Goal: Task Accomplishment & Management: Manage account settings

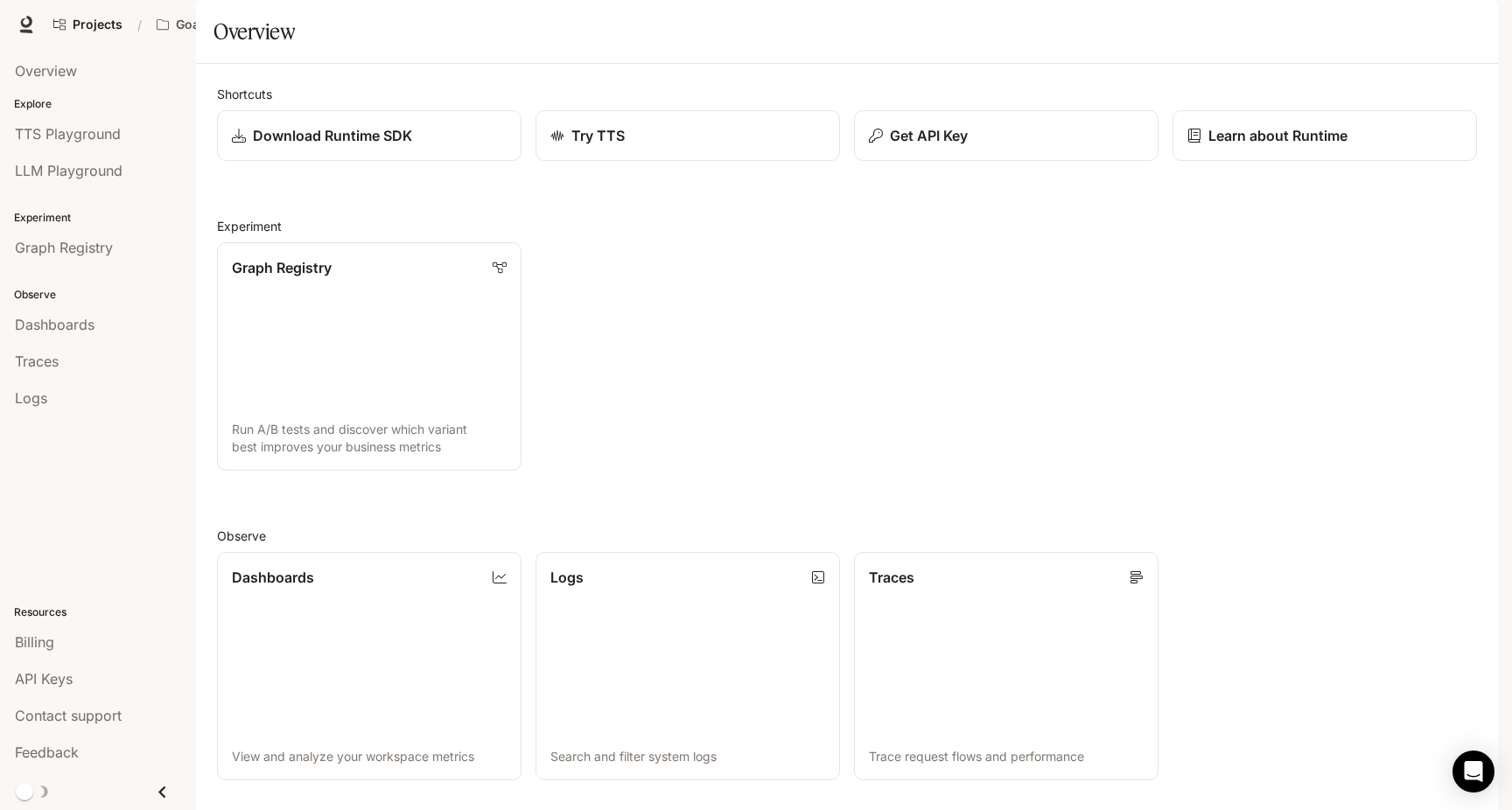
click at [1481, 19] on div "button" at bounding box center [1473, 24] width 24 height 24
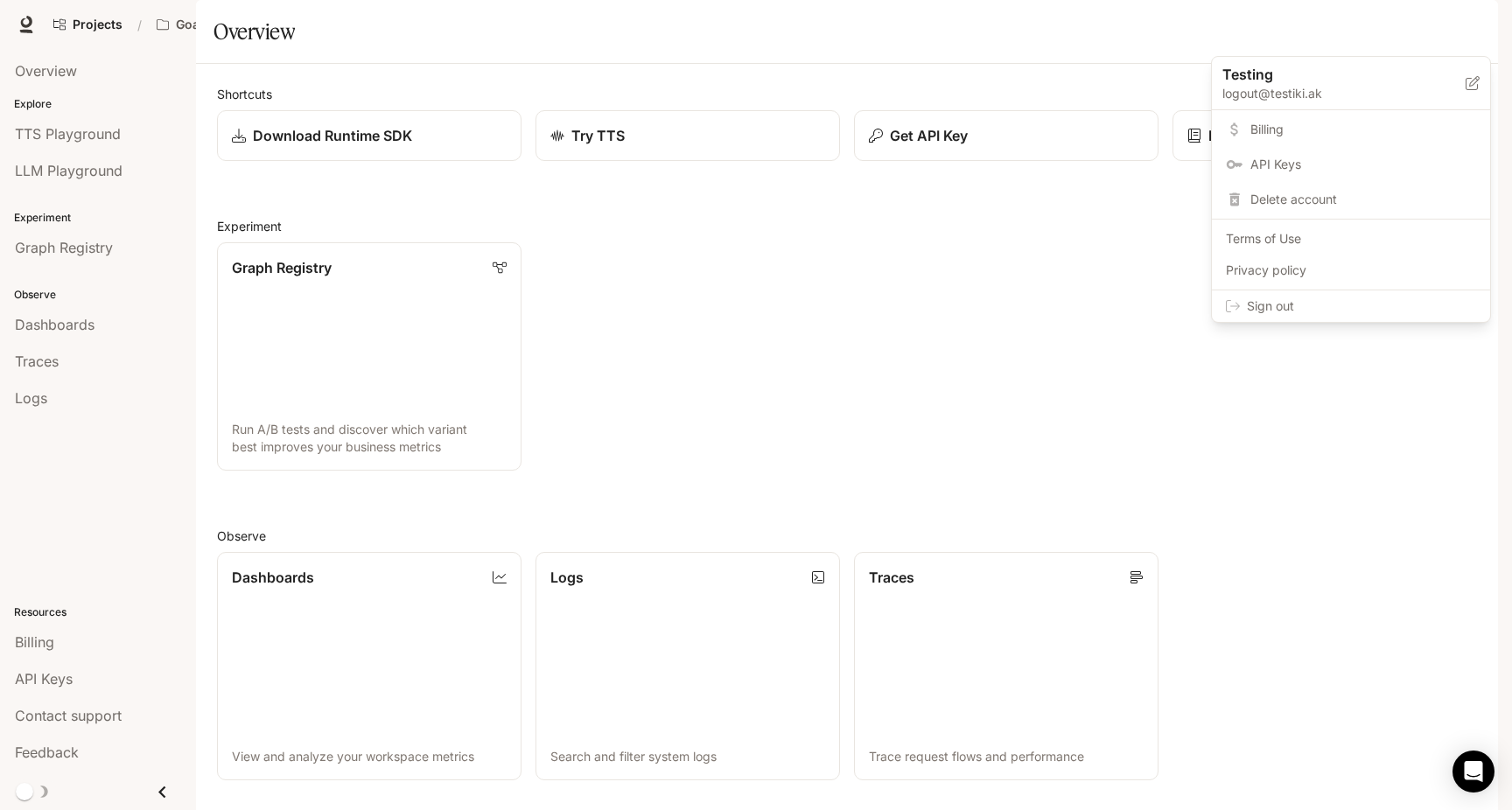
click at [1479, 25] on div at bounding box center [756, 405] width 1512 height 810
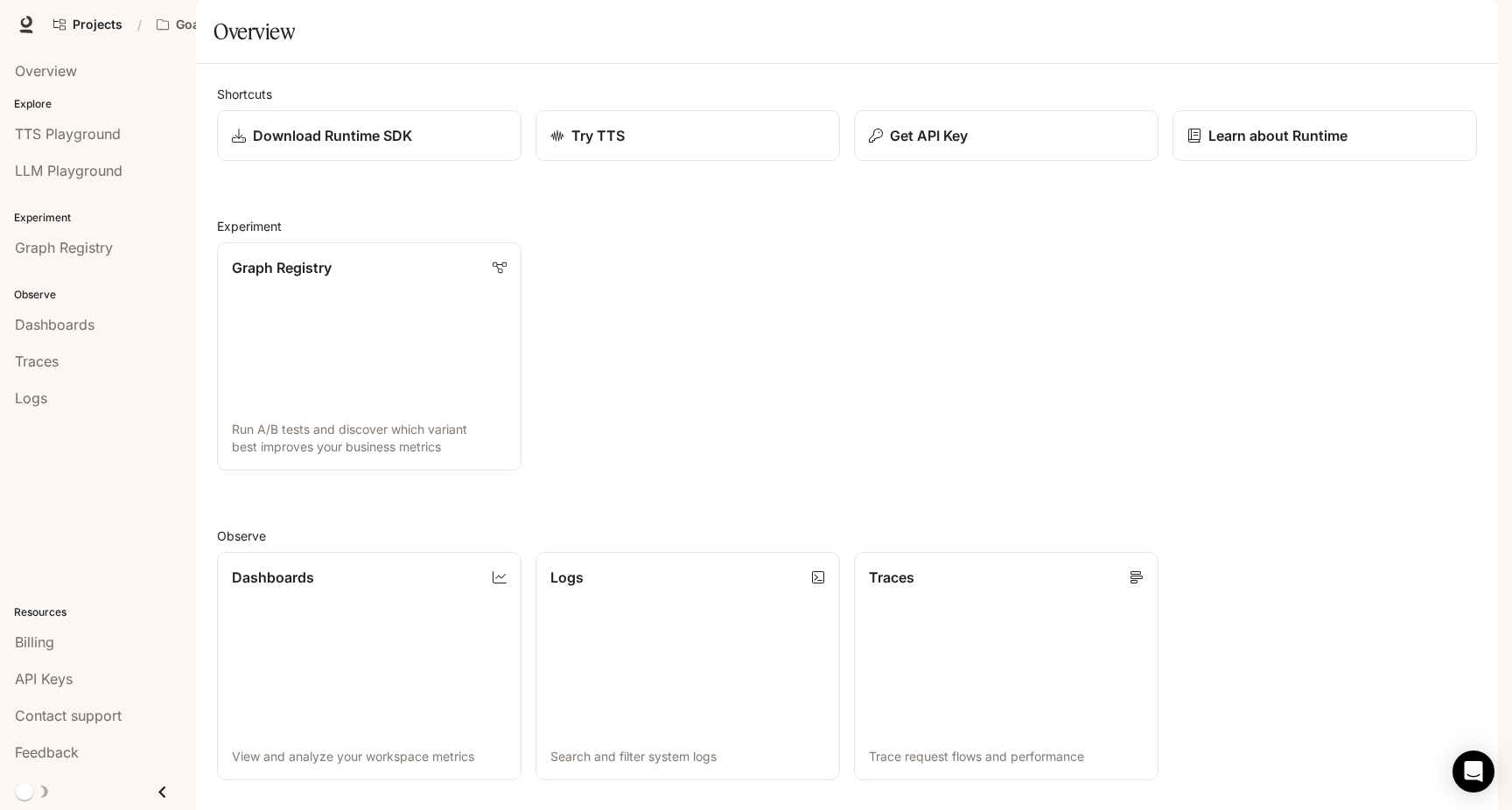
click at [1474, 32] on div "button" at bounding box center [1473, 24] width 24 height 24
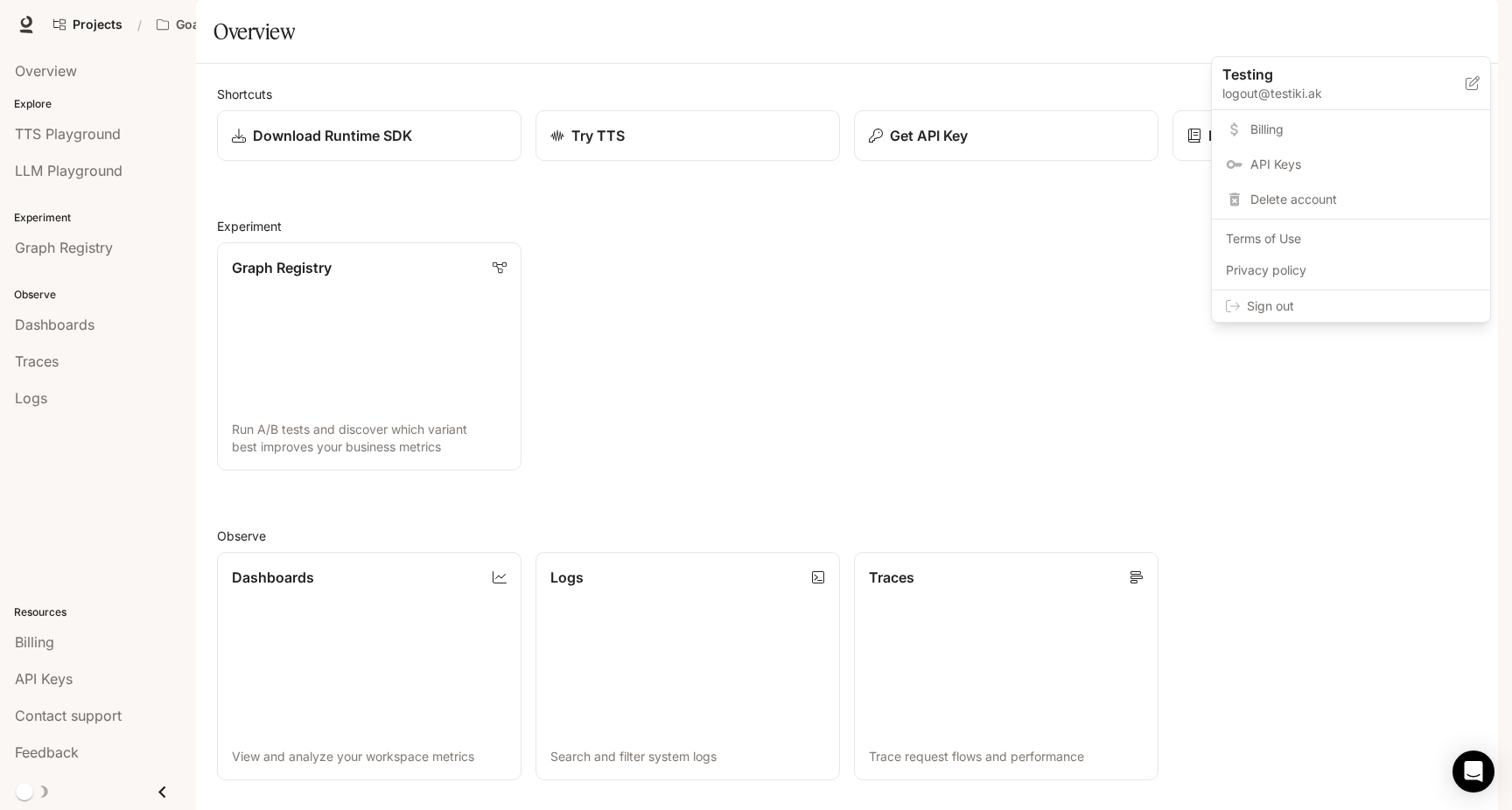
click at [1311, 310] on span "Sign out" at bounding box center [1361, 306] width 229 height 18
